Goal: Navigation & Orientation: Find specific page/section

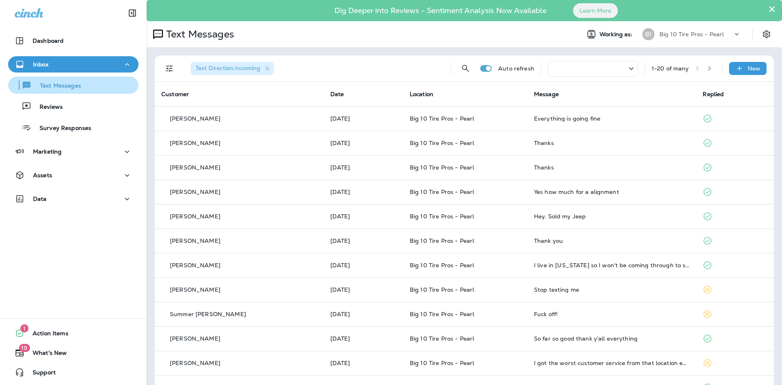
click at [61, 88] on p "Text Messages" at bounding box center [56, 86] width 49 height 8
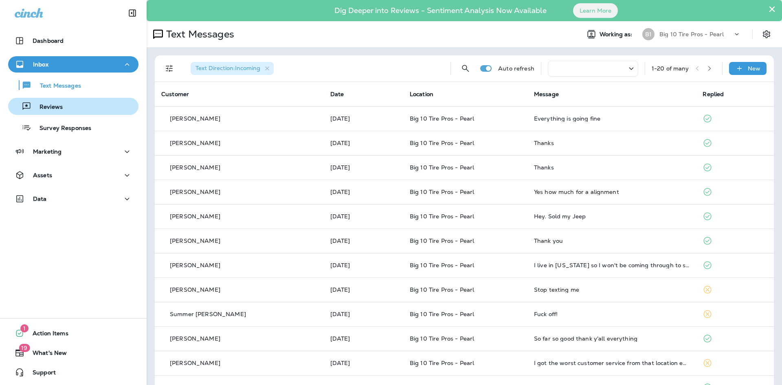
click at [57, 105] on p "Reviews" at bounding box center [46, 107] width 31 height 8
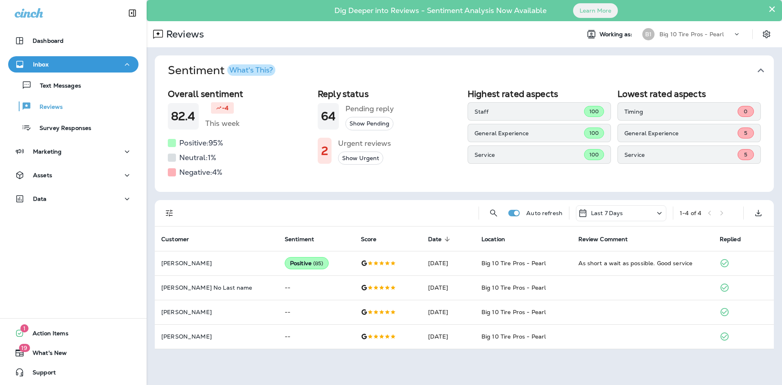
click at [42, 62] on p "Inbox" at bounding box center [40, 64] width 15 height 7
click at [43, 69] on div "Inbox" at bounding box center [32, 64] width 34 height 10
click at [50, 89] on p "Text Messages" at bounding box center [56, 86] width 49 height 8
